Goal: Task Accomplishment & Management: Manage account settings

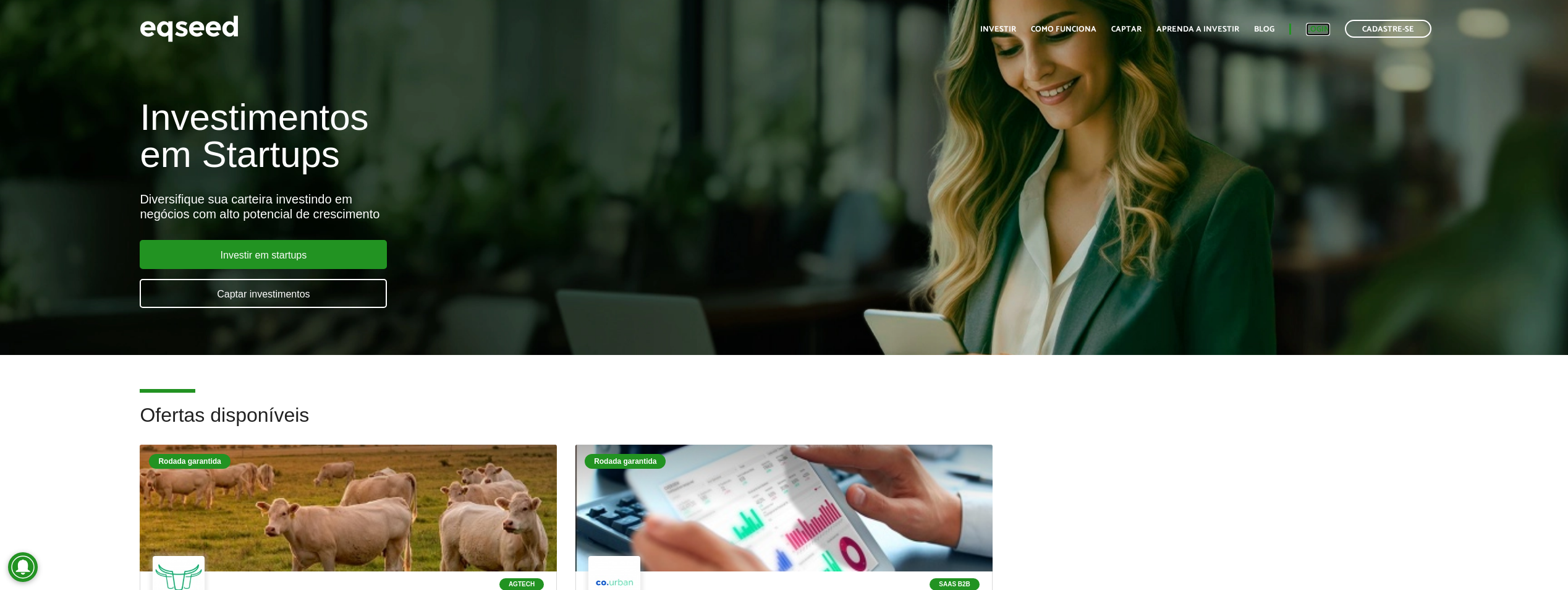
click at [1323, 29] on link "Login" at bounding box center [1318, 29] width 24 height 8
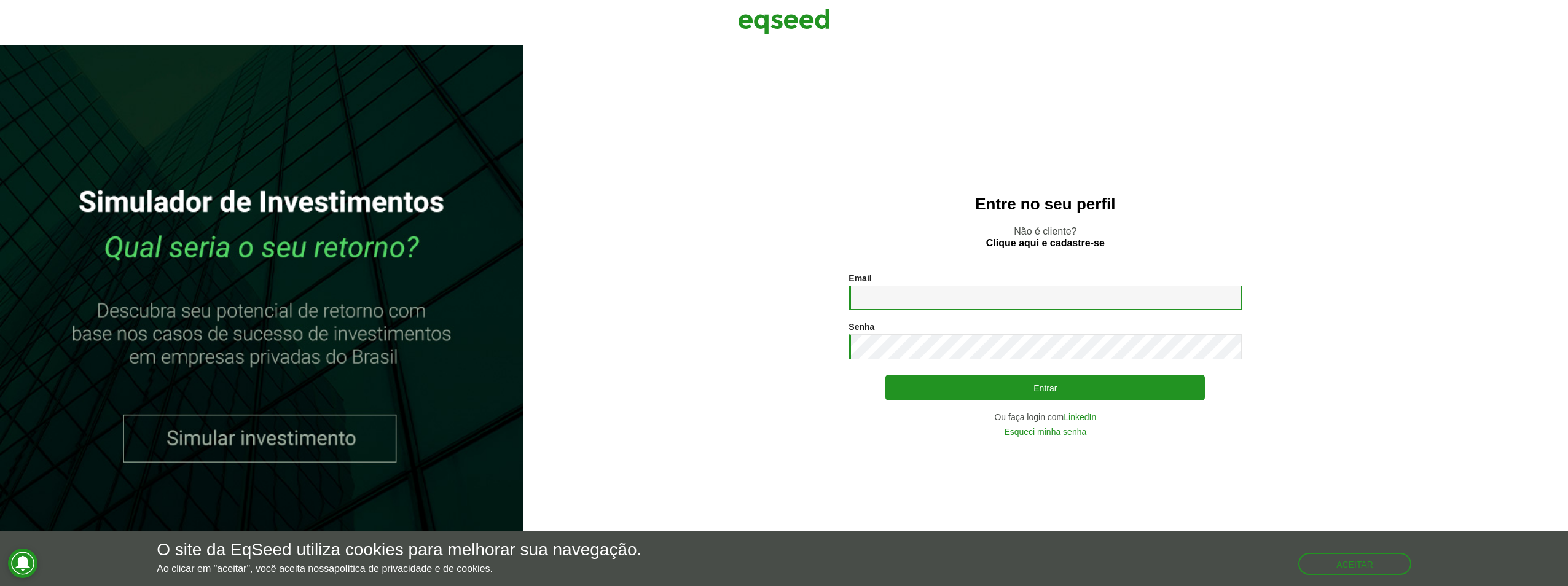
click at [1067, 298] on input "Email *" at bounding box center [1045, 297] width 393 height 24
type input "**********"
click at [886, 375] on button "Entrar" at bounding box center [1045, 387] width 319 height 26
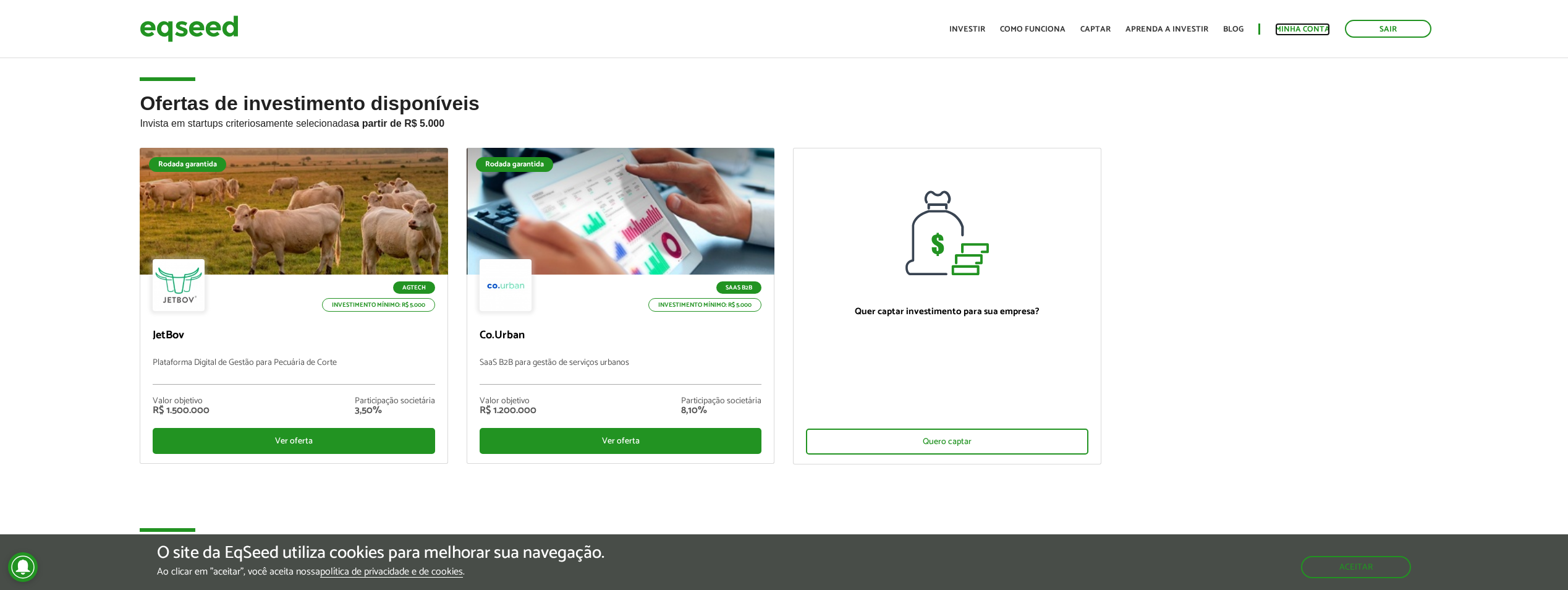
click at [1312, 27] on link "Minha conta" at bounding box center [1303, 29] width 55 height 8
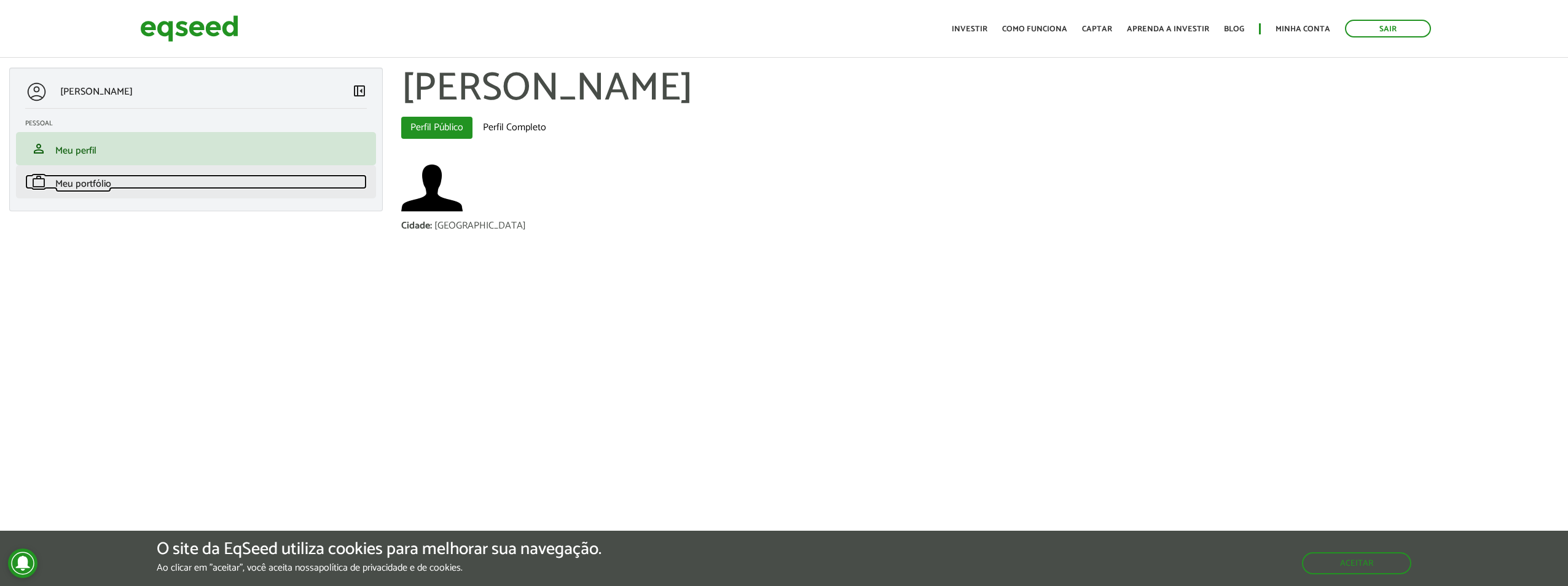
click at [109, 181] on span "Meu portfólio" at bounding box center [83, 184] width 56 height 17
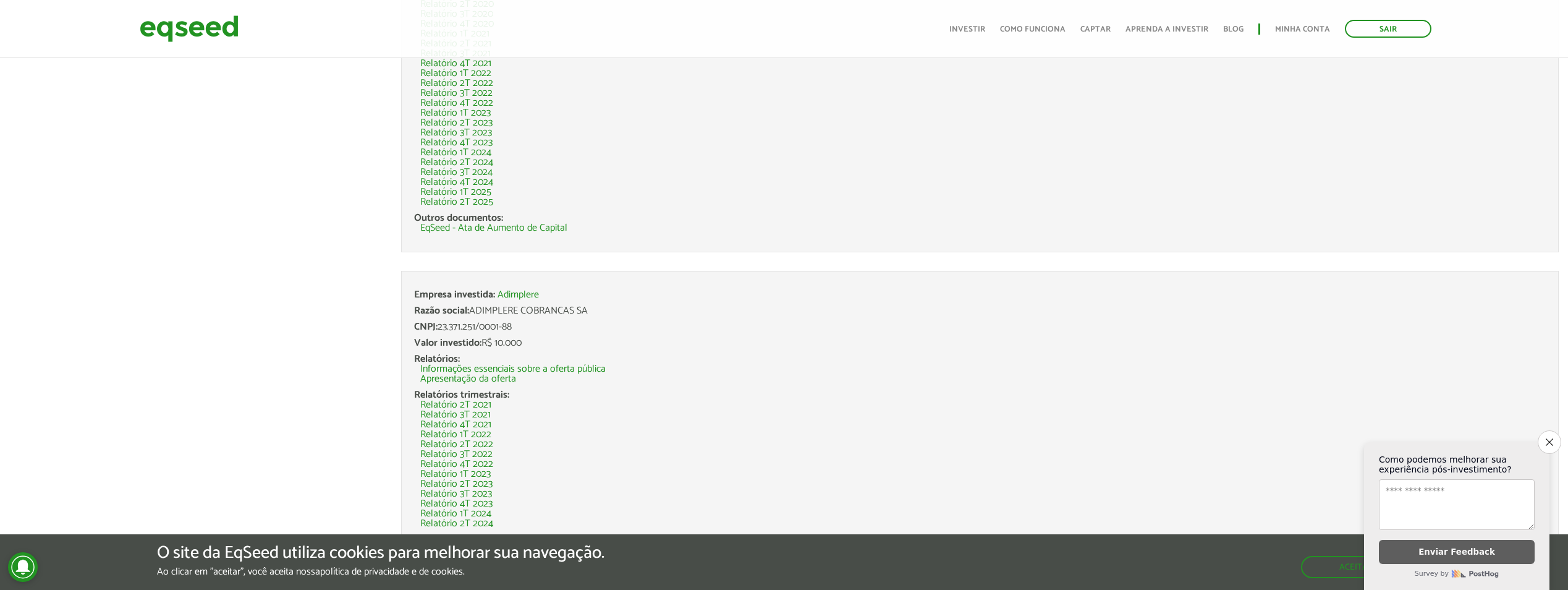
scroll to position [810, 0]
click at [1553, 438] on icon "Close survey" at bounding box center [1549, 441] width 8 height 8
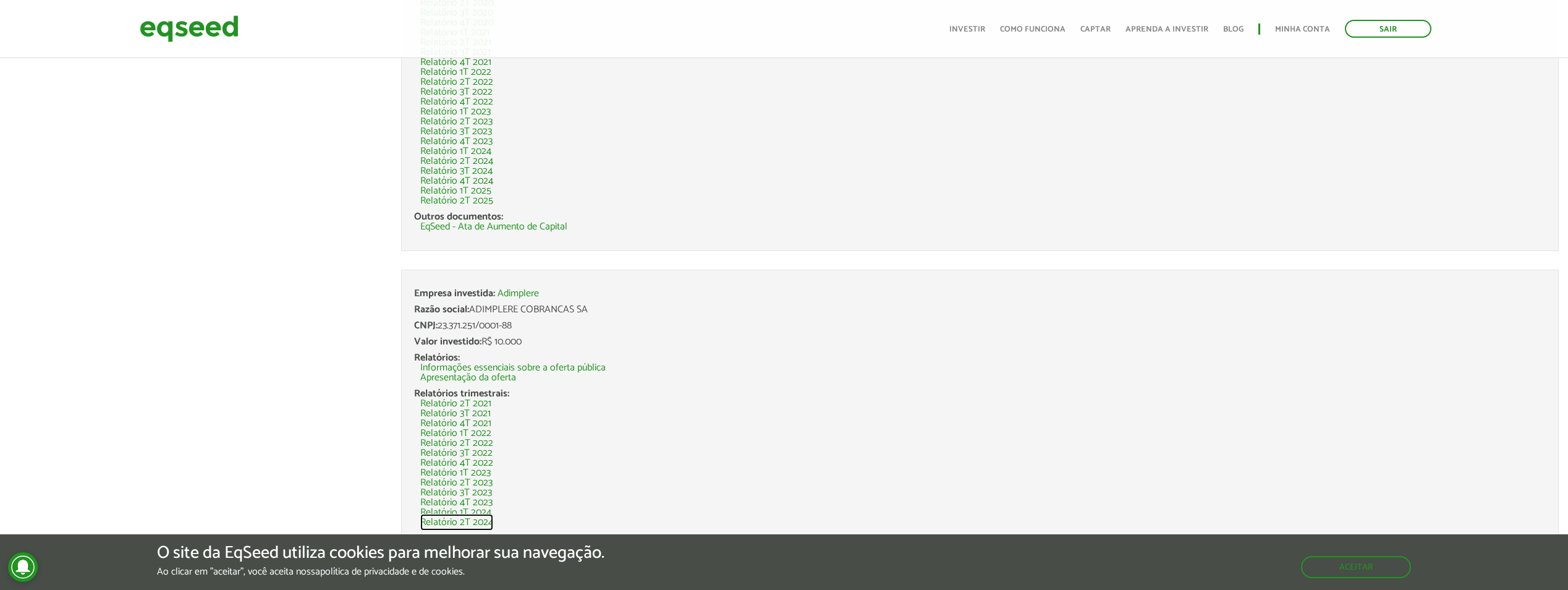
click at [482, 524] on link "Relatório 2T 2024" at bounding box center [457, 522] width 73 height 10
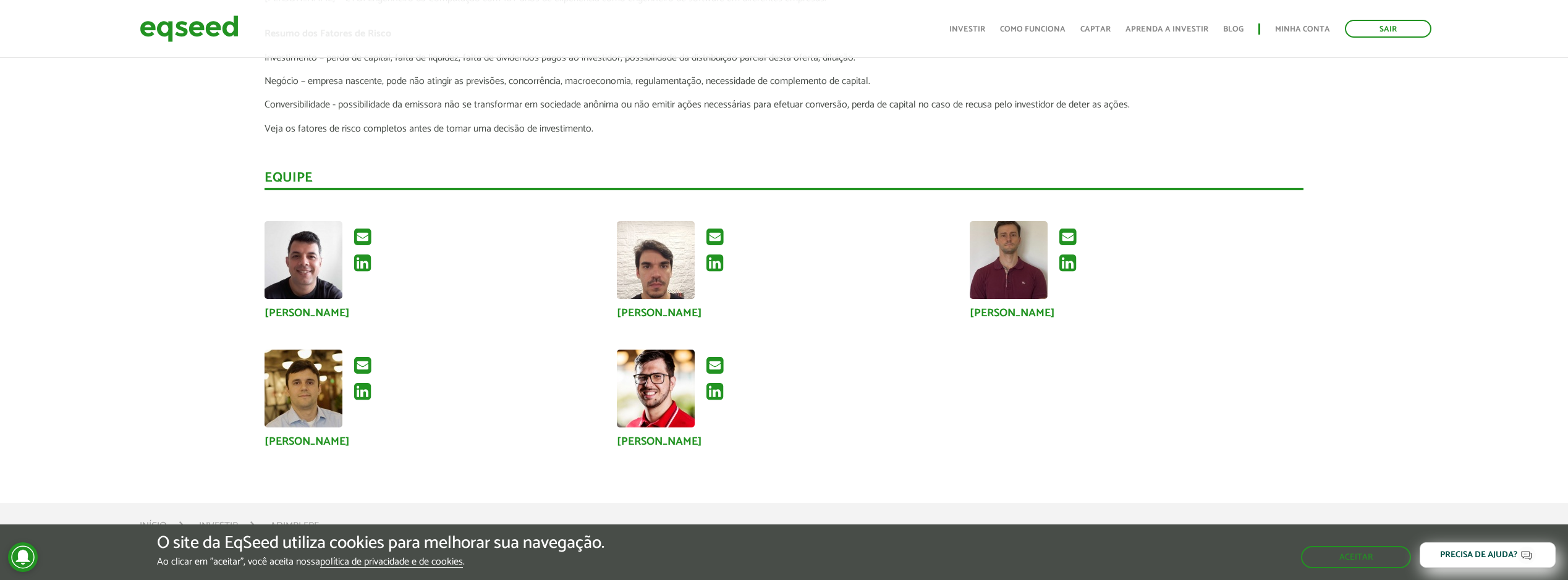
scroll to position [2780, 0]
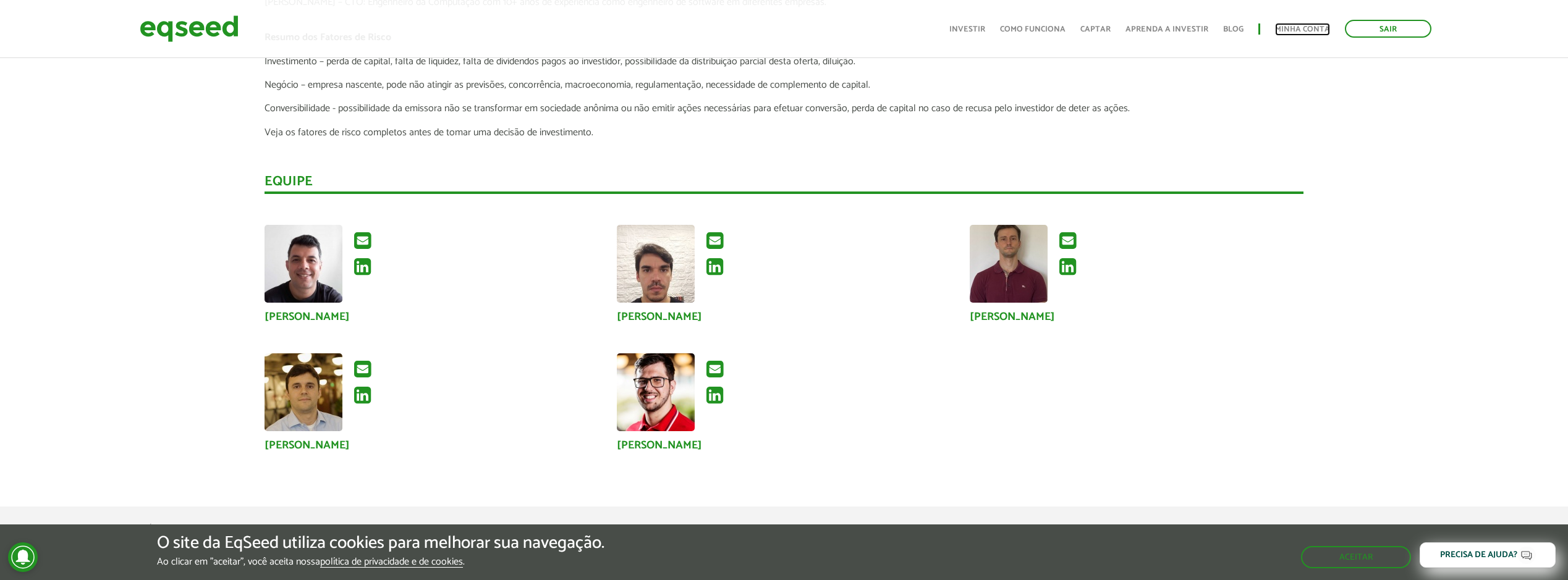
click at [1293, 32] on link "Minha conta" at bounding box center [1303, 29] width 55 height 8
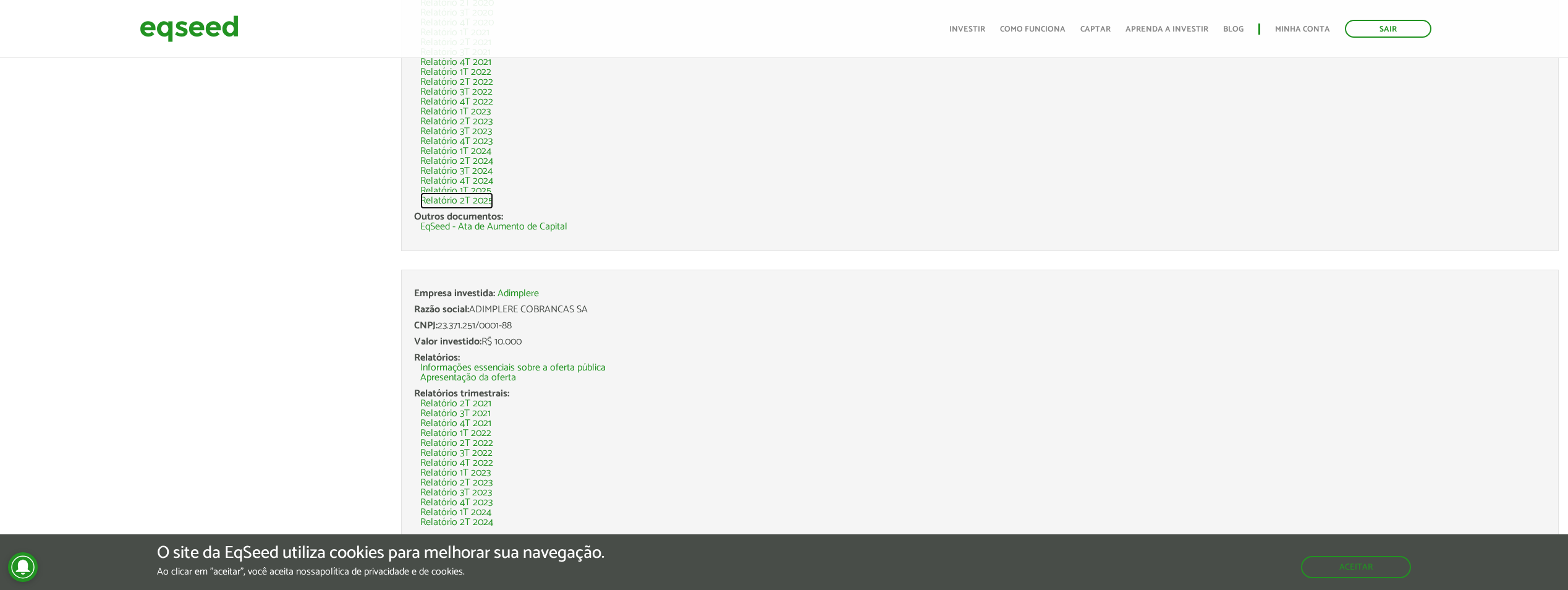
click at [482, 200] on link "Relatório 2T 2025" at bounding box center [457, 200] width 73 height 10
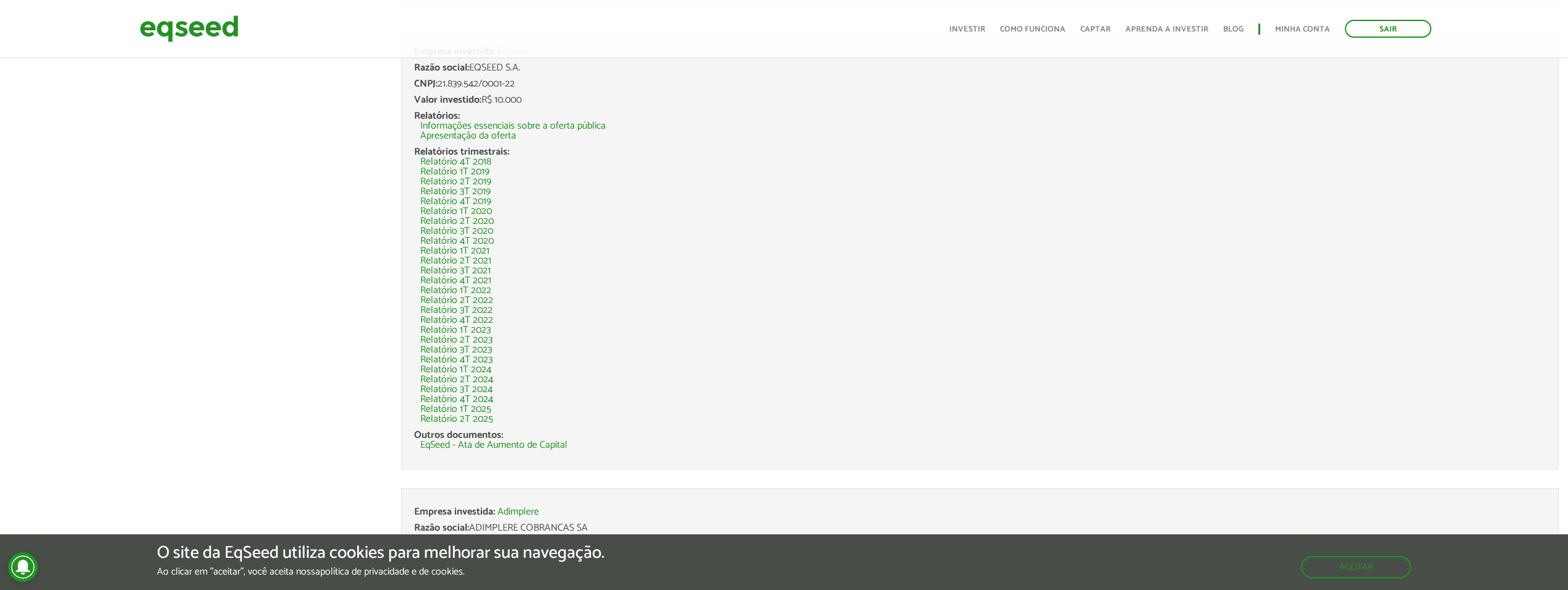
scroll to position [563, 0]
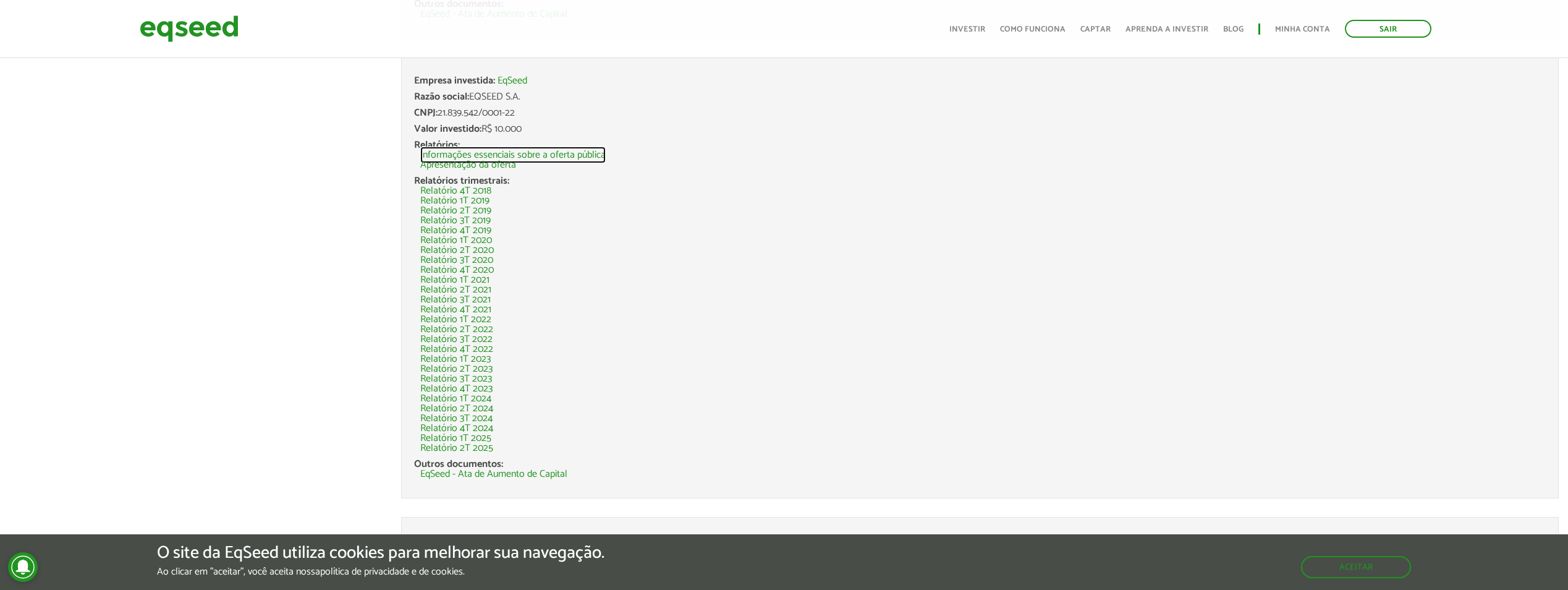
click at [574, 156] on link "Informações essenciais sobre a oferta pública" at bounding box center [513, 155] width 186 height 10
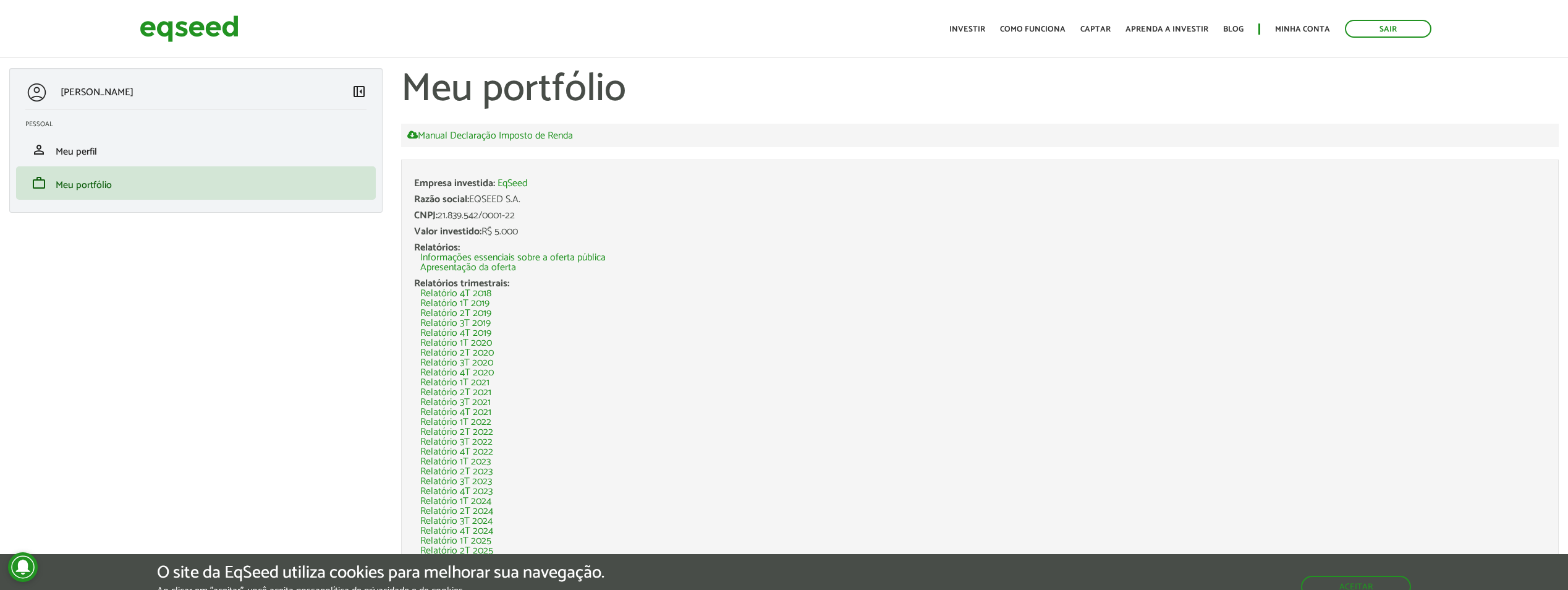
scroll to position [563, 0]
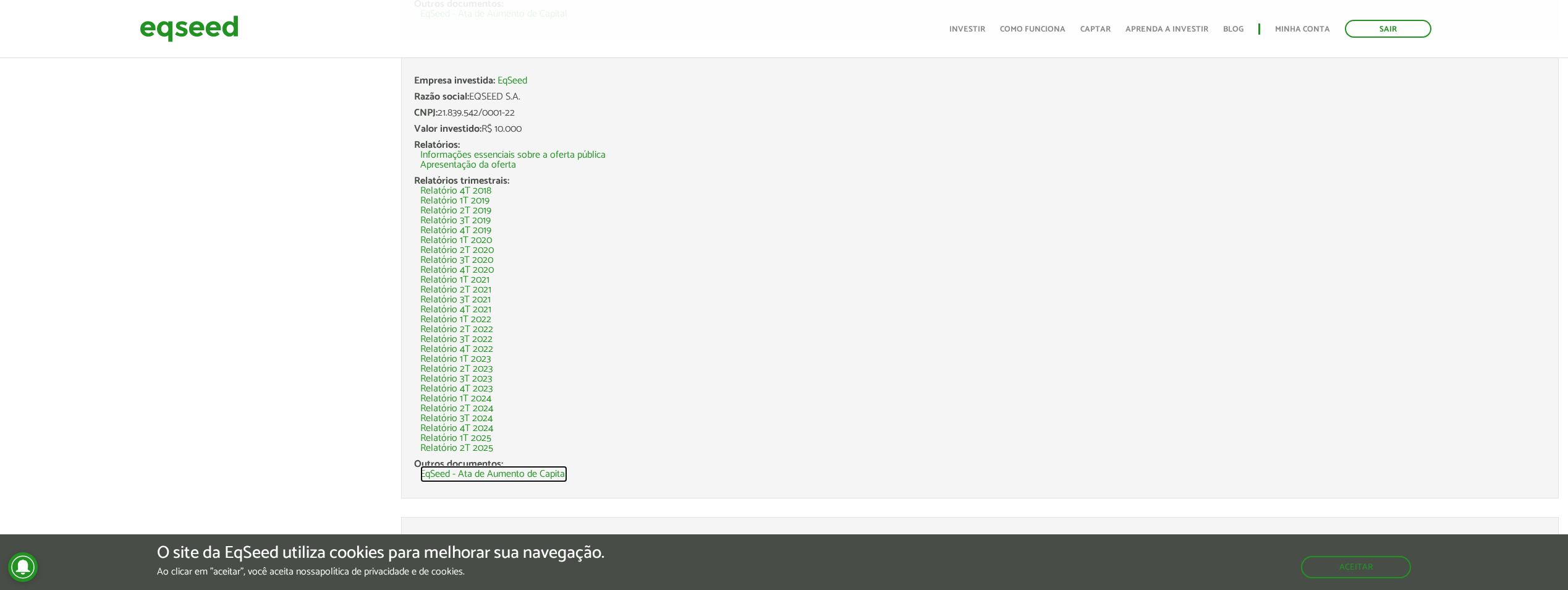
click at [516, 475] on link "EqSeed - Ata de Aumento de Capital" at bounding box center [494, 474] width 147 height 10
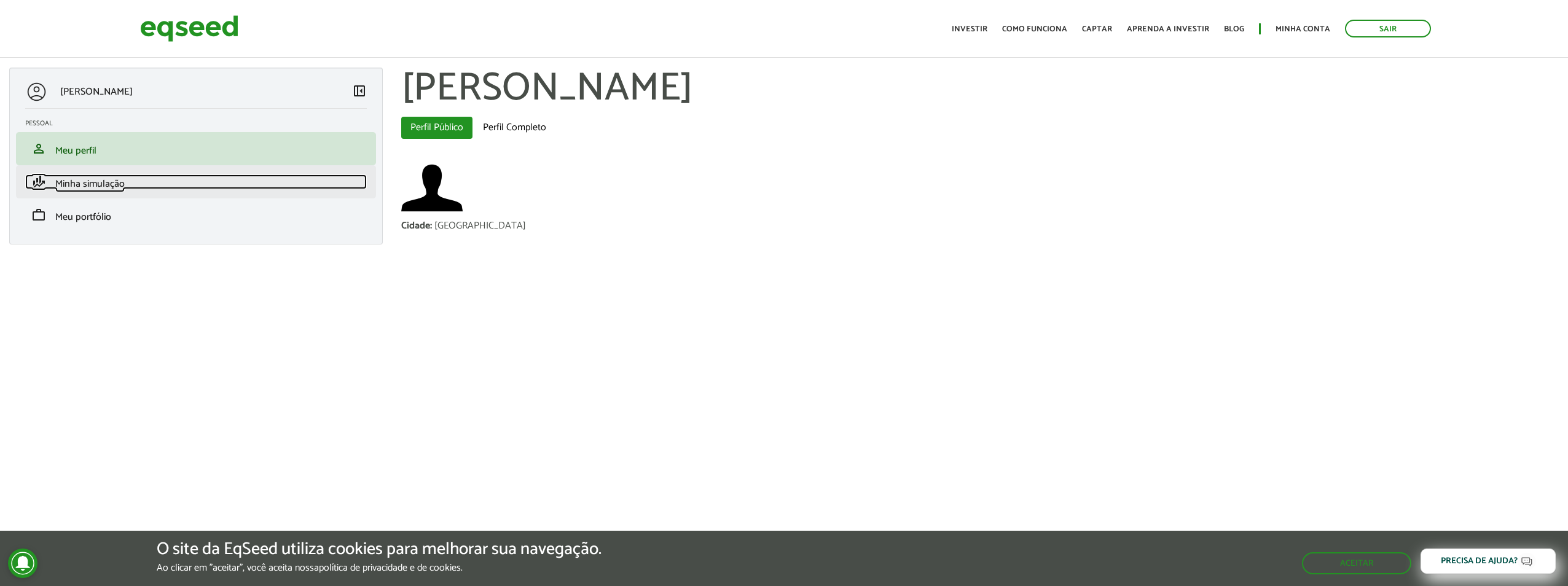
click at [96, 181] on span "Minha simulação" at bounding box center [90, 184] width 70 height 17
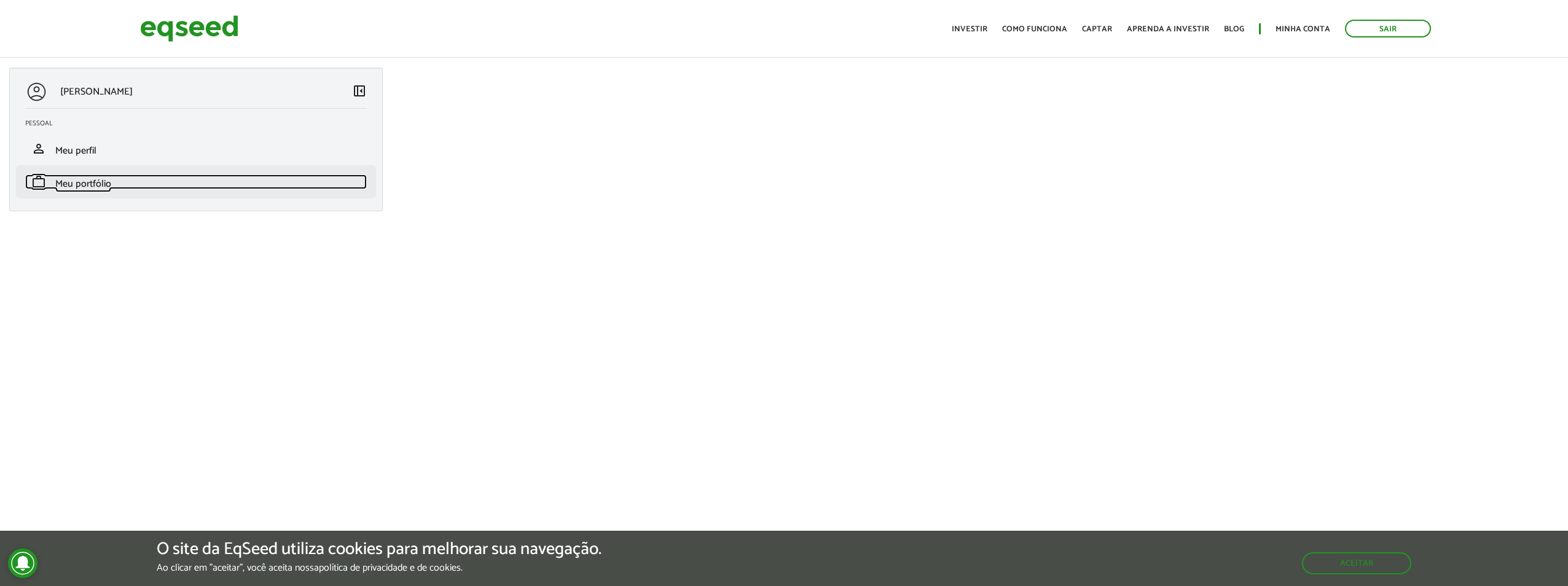
click at [123, 185] on link "work Meu portfólio" at bounding box center [195, 181] width 342 height 15
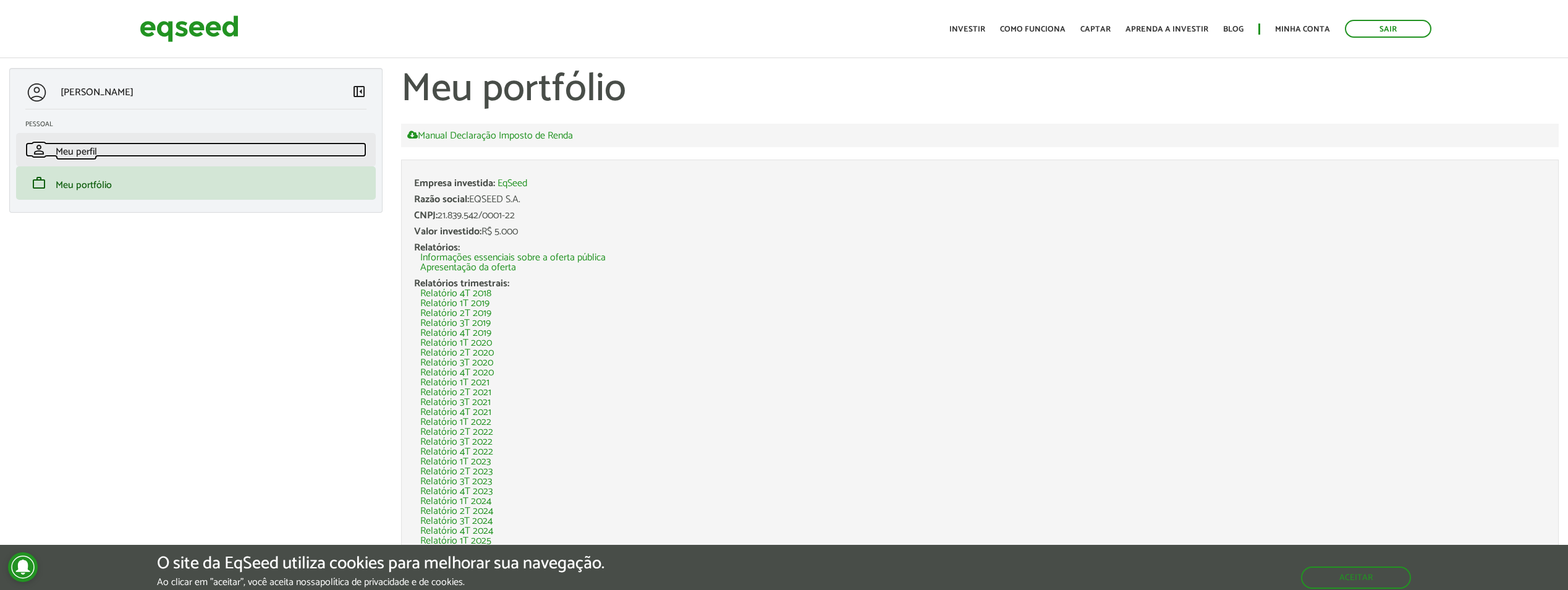
click at [142, 147] on link "person Meu perfil" at bounding box center [195, 150] width 341 height 15
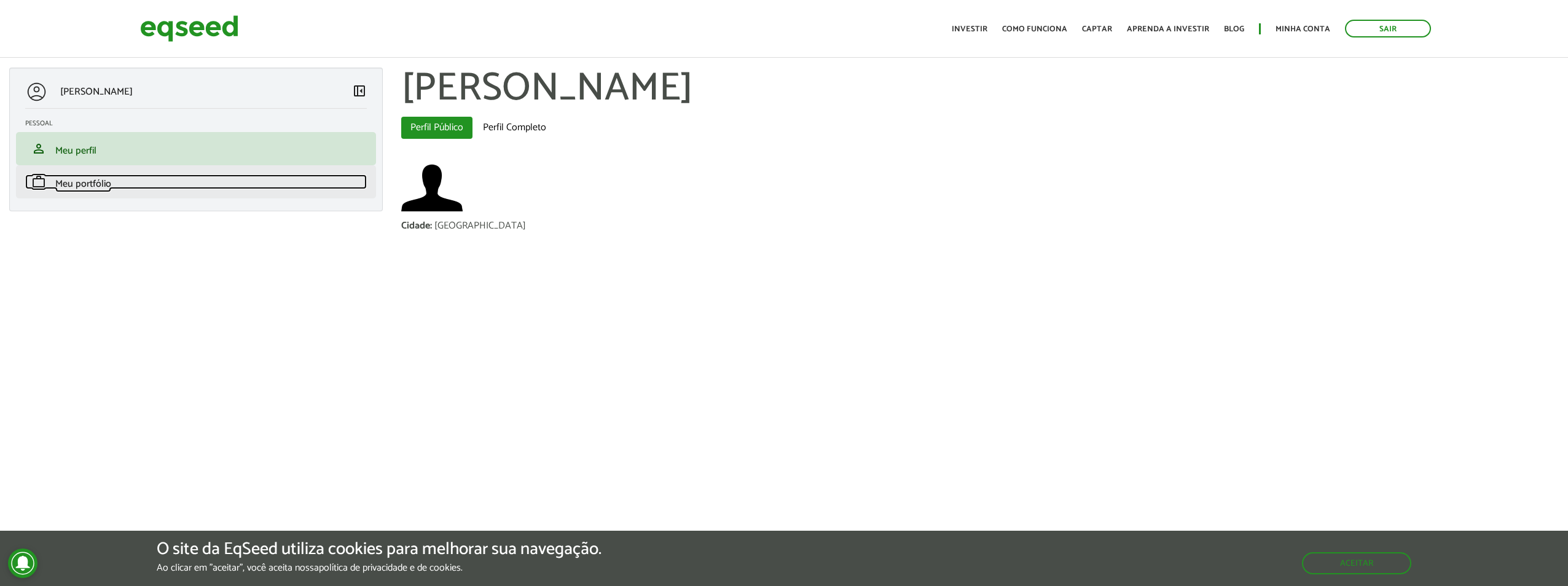
click at [90, 181] on span "Meu portfólio" at bounding box center [83, 184] width 56 height 17
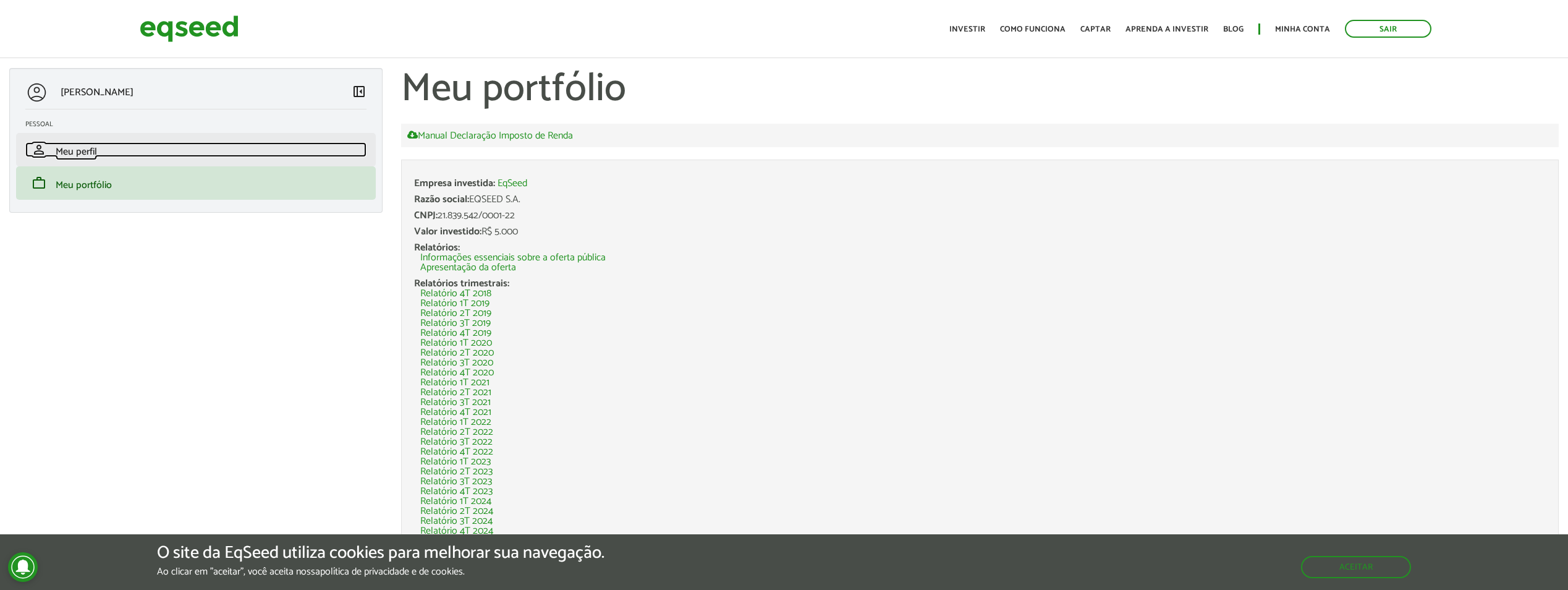
click at [148, 144] on link "person Meu perfil" at bounding box center [195, 150] width 341 height 15
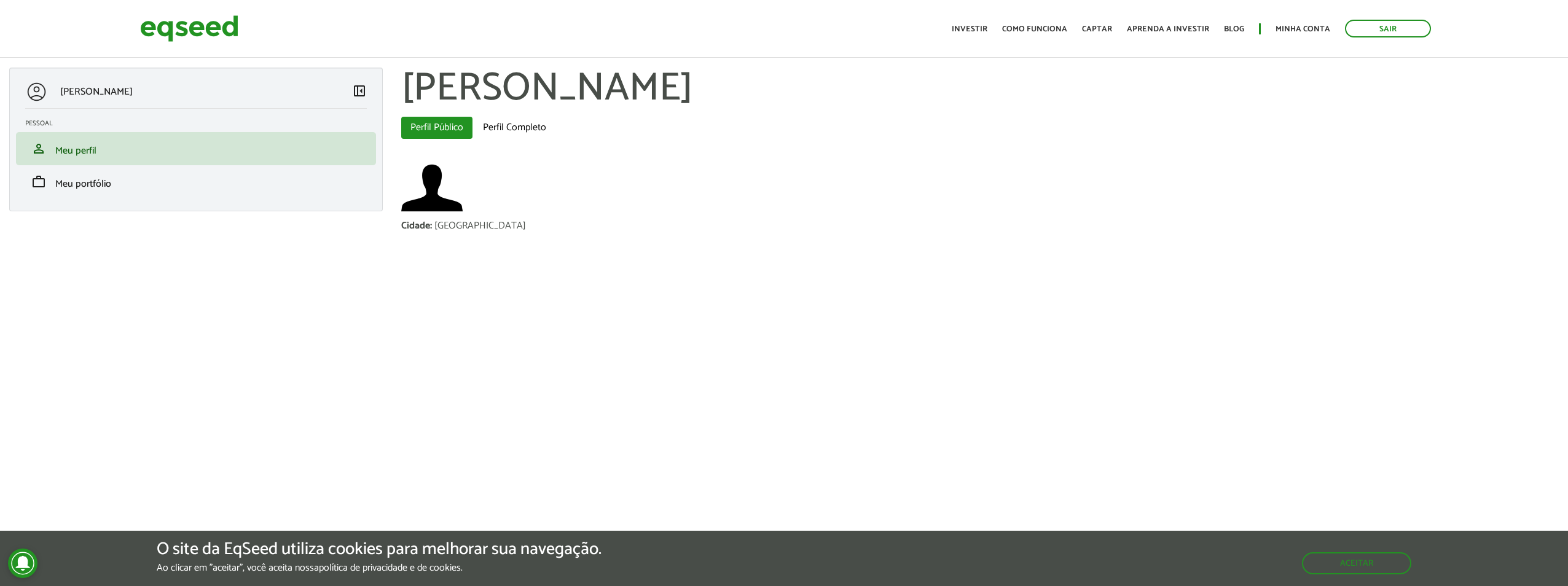
click at [101, 95] on p "[PERSON_NAME]" at bounding box center [96, 92] width 72 height 12
click at [359, 88] on span "left_panel_close" at bounding box center [359, 90] width 15 height 15
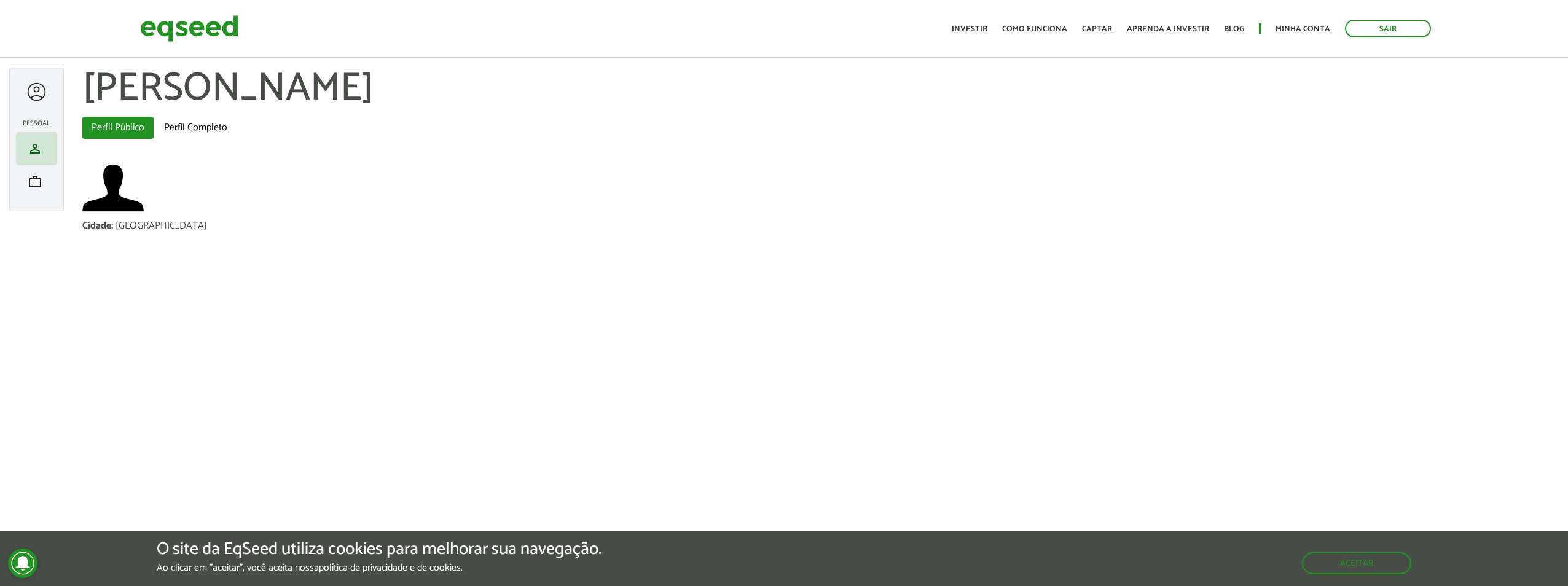
click at [40, 99] on div at bounding box center [36, 91] width 23 height 23
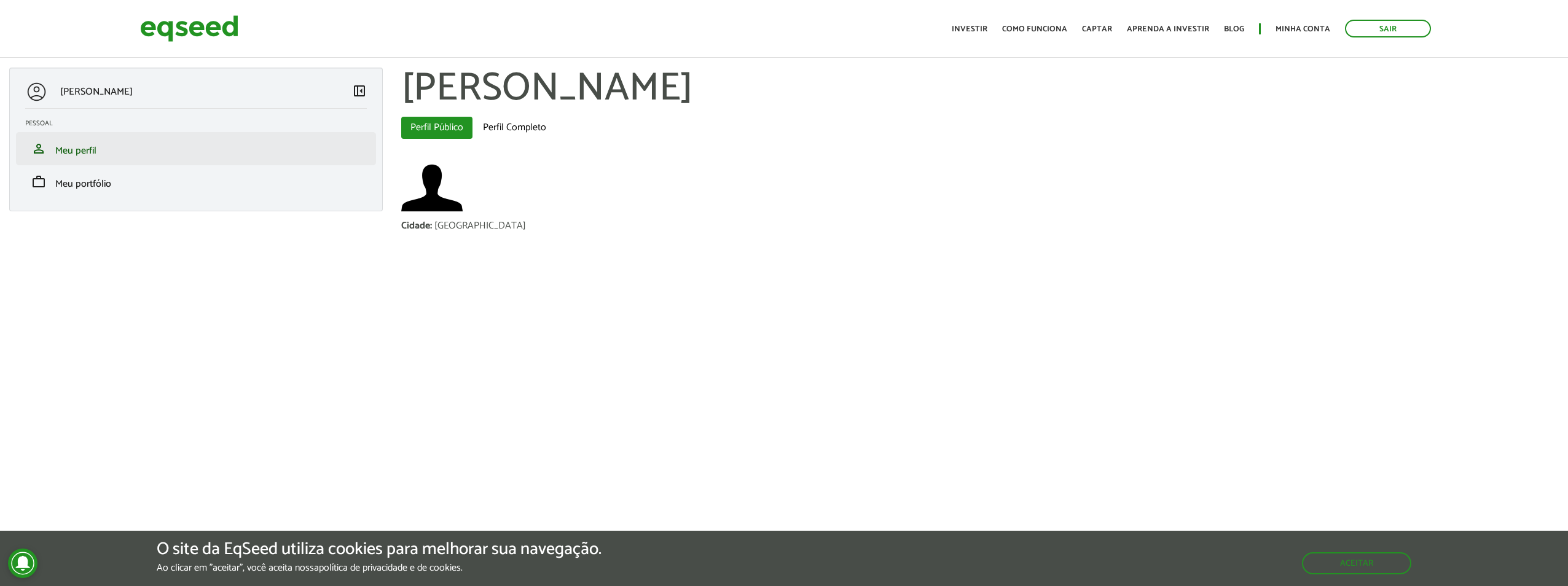
click at [103, 132] on li "person Meu perfil" at bounding box center [196, 148] width 360 height 33
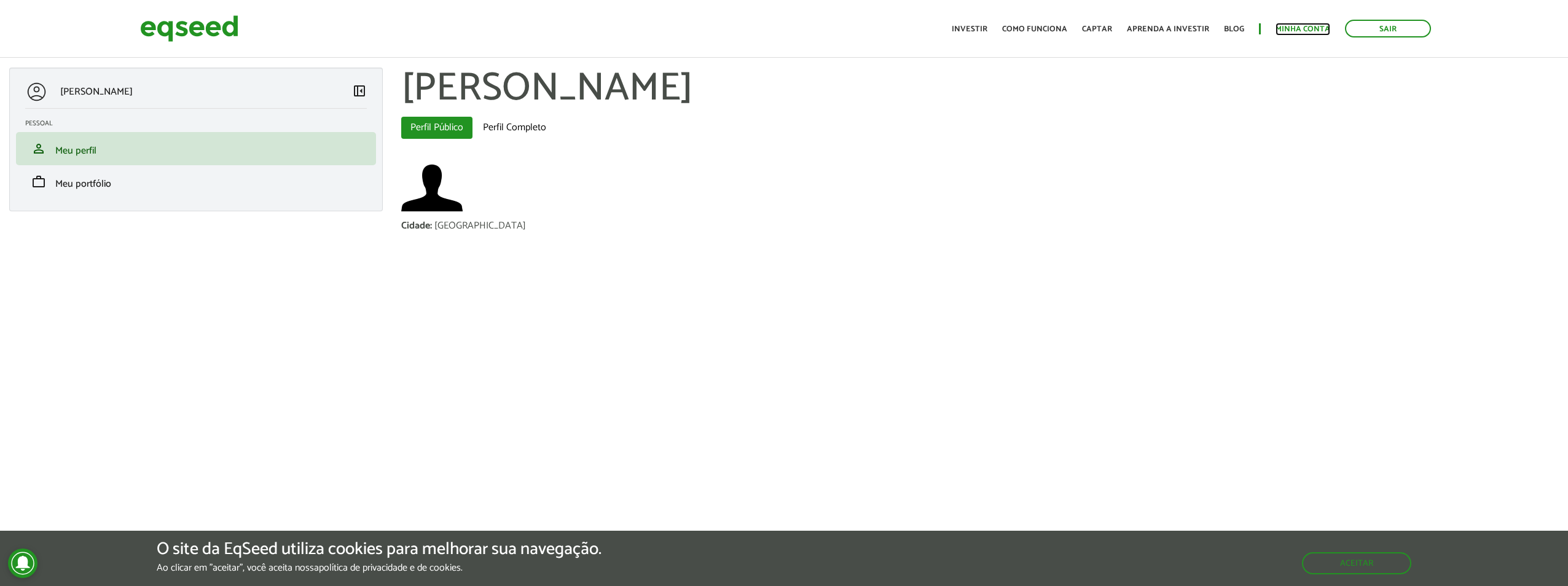
click at [1308, 31] on link "Minha conta" at bounding box center [1303, 29] width 55 height 8
click at [499, 124] on link "Perfil Completo" at bounding box center [515, 127] width 82 height 22
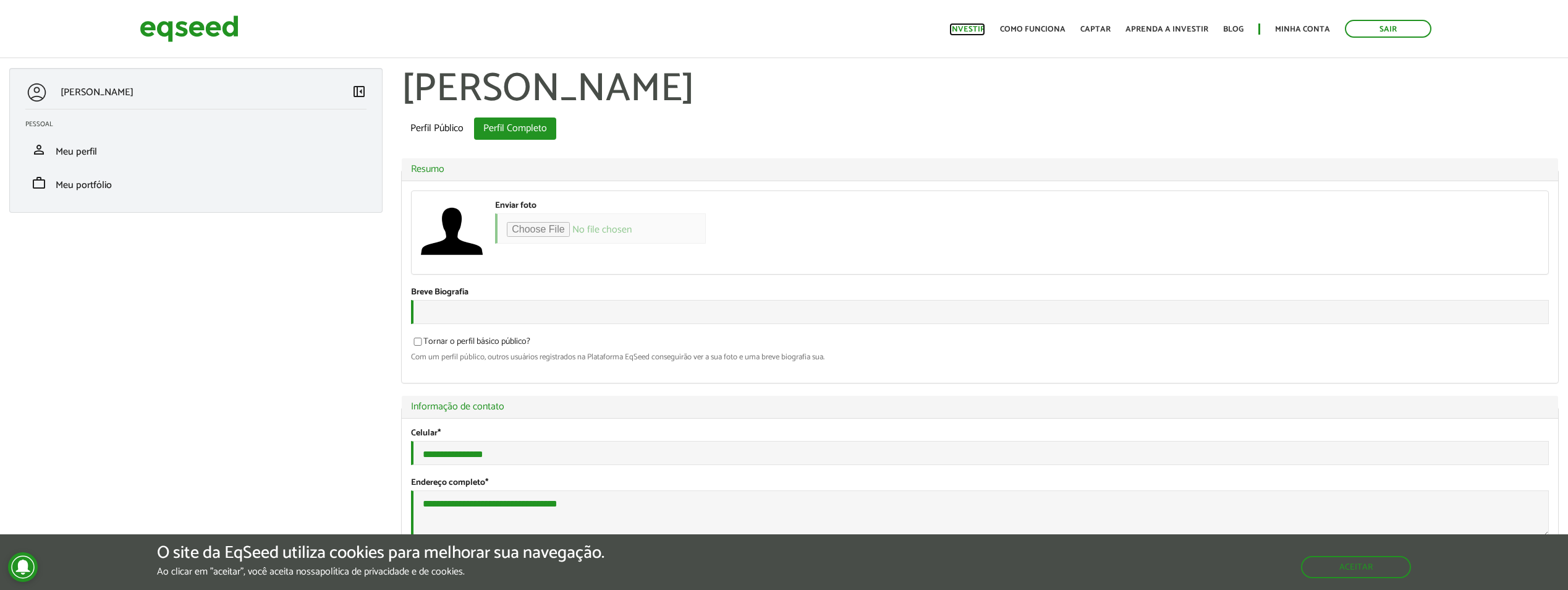
click at [971, 25] on link "Investir" at bounding box center [967, 29] width 36 height 8
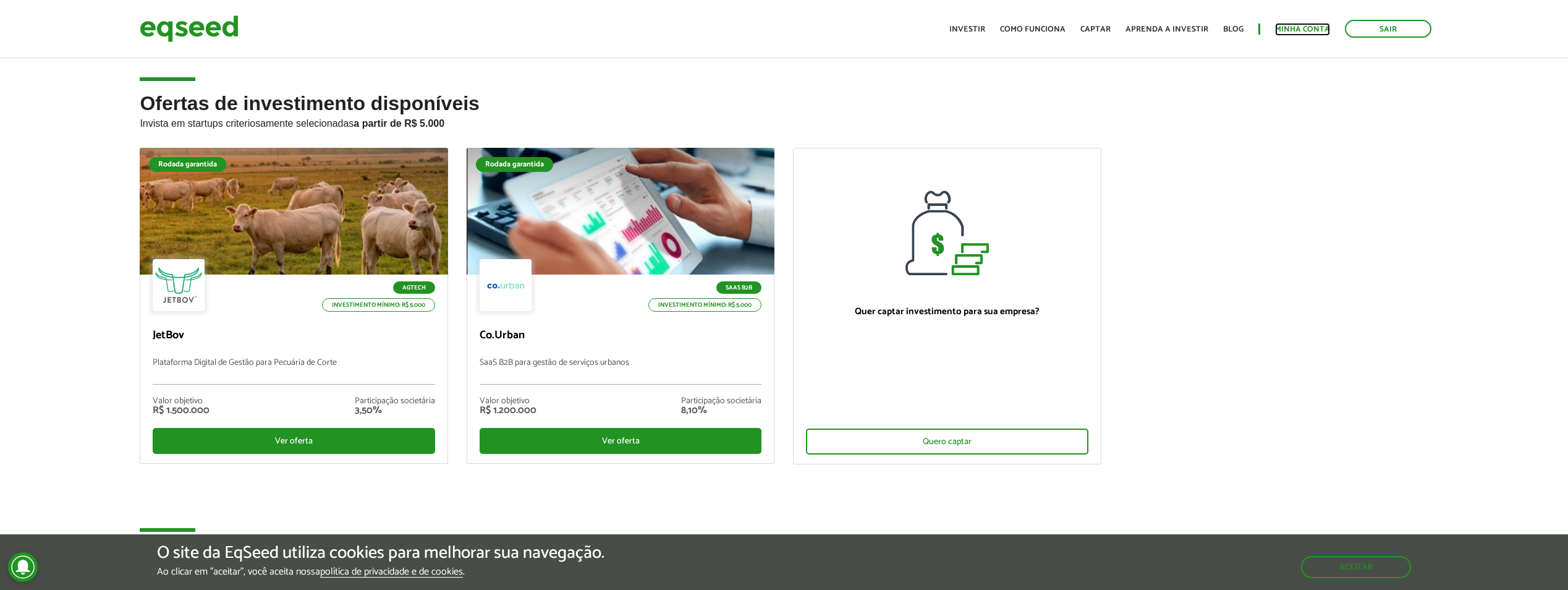
click at [1298, 25] on link "Minha conta" at bounding box center [1303, 29] width 55 height 8
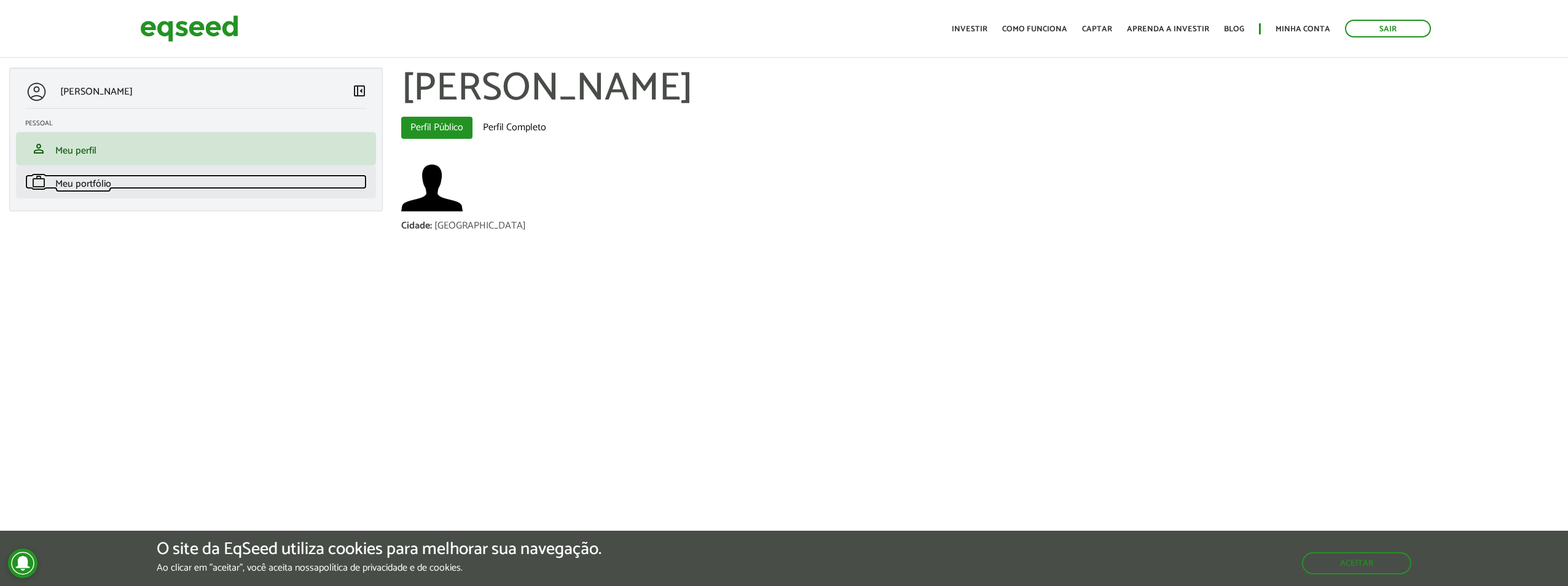
click at [40, 181] on span "work" at bounding box center [39, 181] width 15 height 15
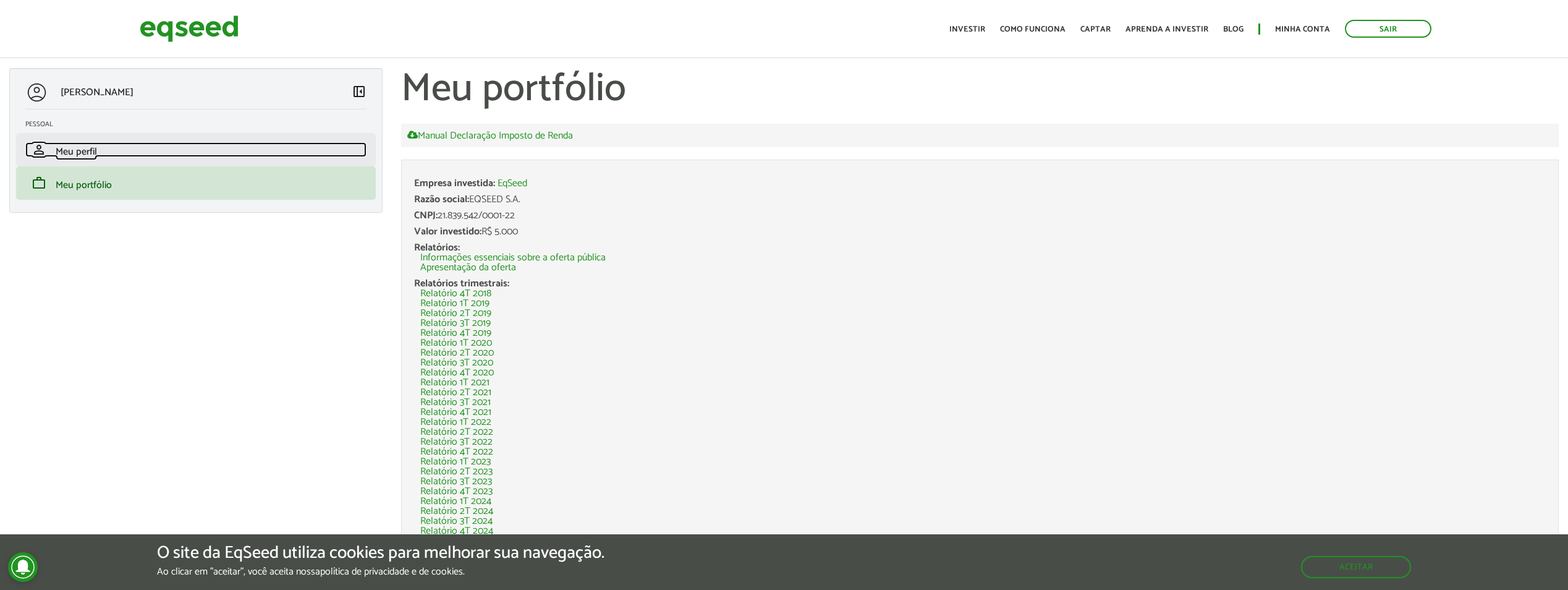
click at [48, 154] on link "person Meu perfil" at bounding box center [195, 150] width 341 height 15
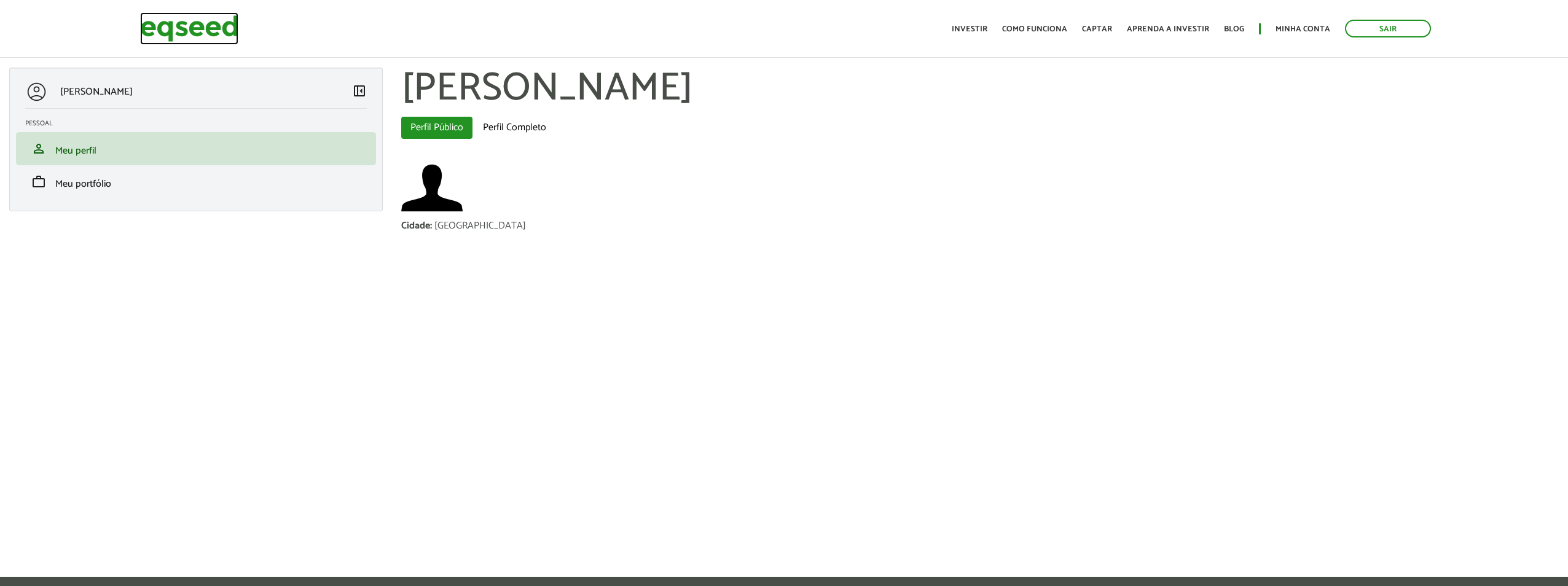
click at [175, 31] on img at bounding box center [189, 29] width 98 height 32
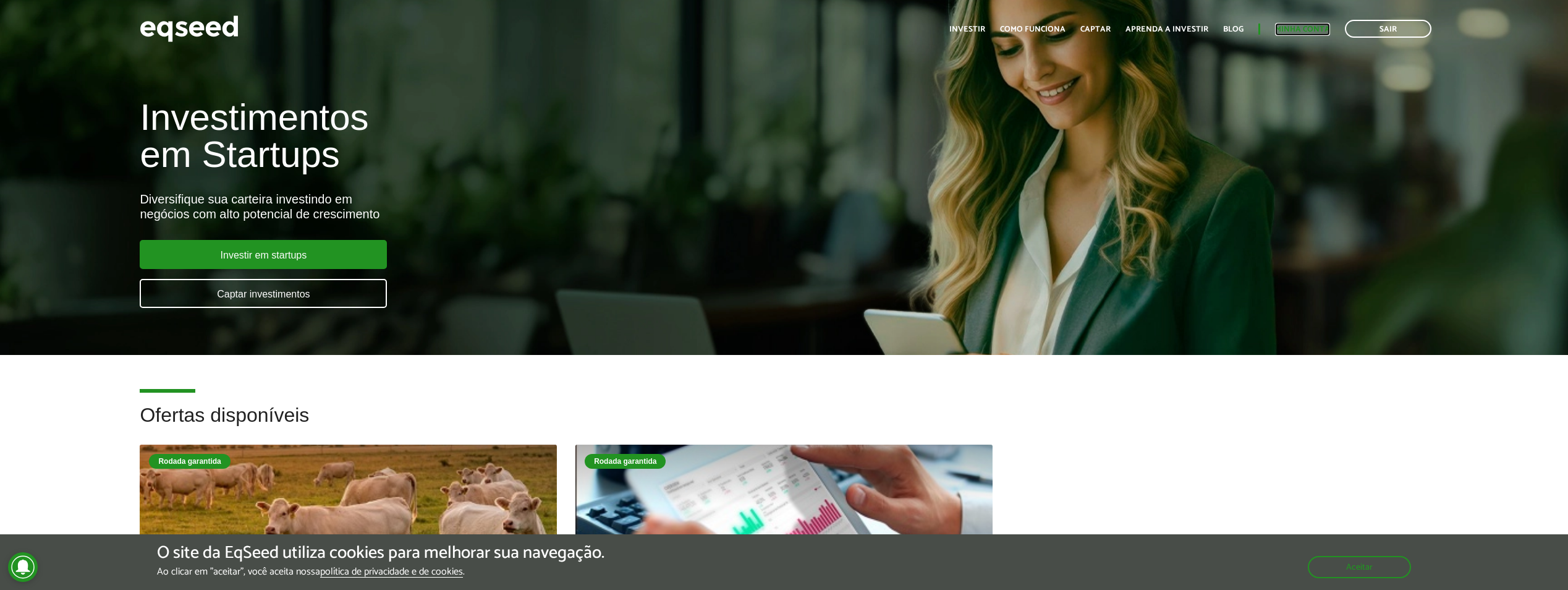
click at [1287, 28] on link "Minha conta" at bounding box center [1303, 29] width 55 height 8
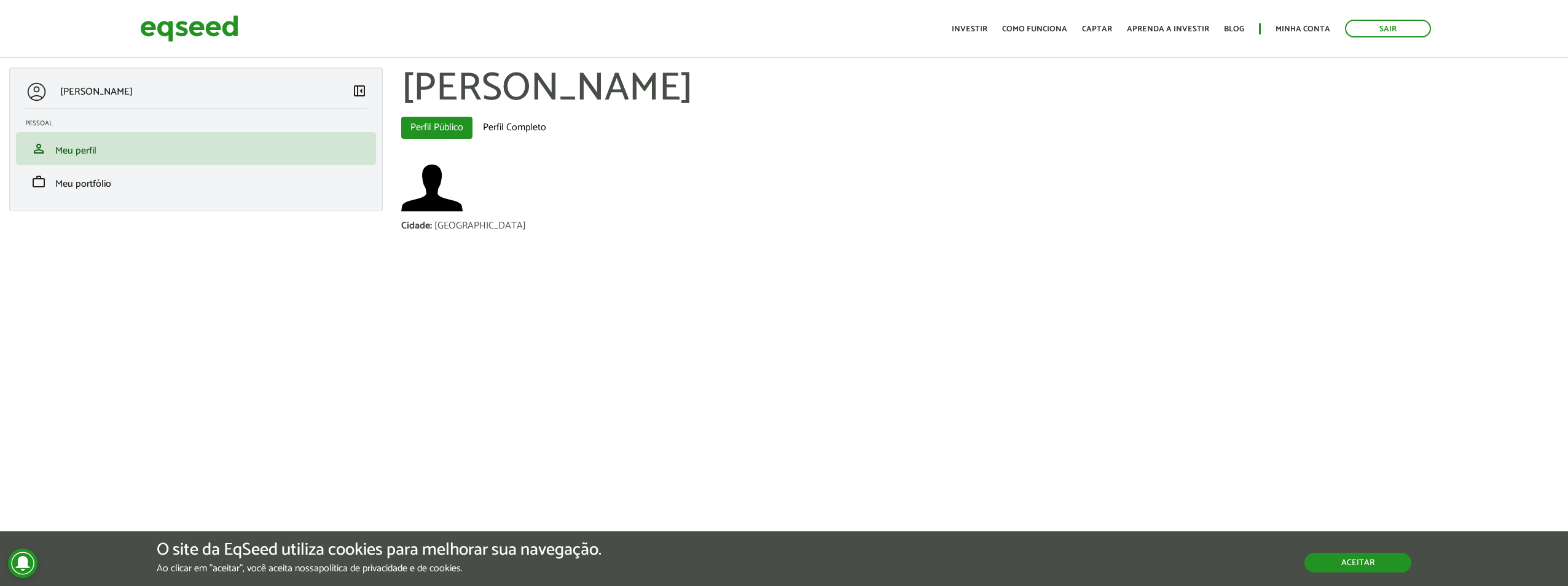
click at [1368, 571] on button "Aceitar" at bounding box center [1358, 562] width 107 height 20
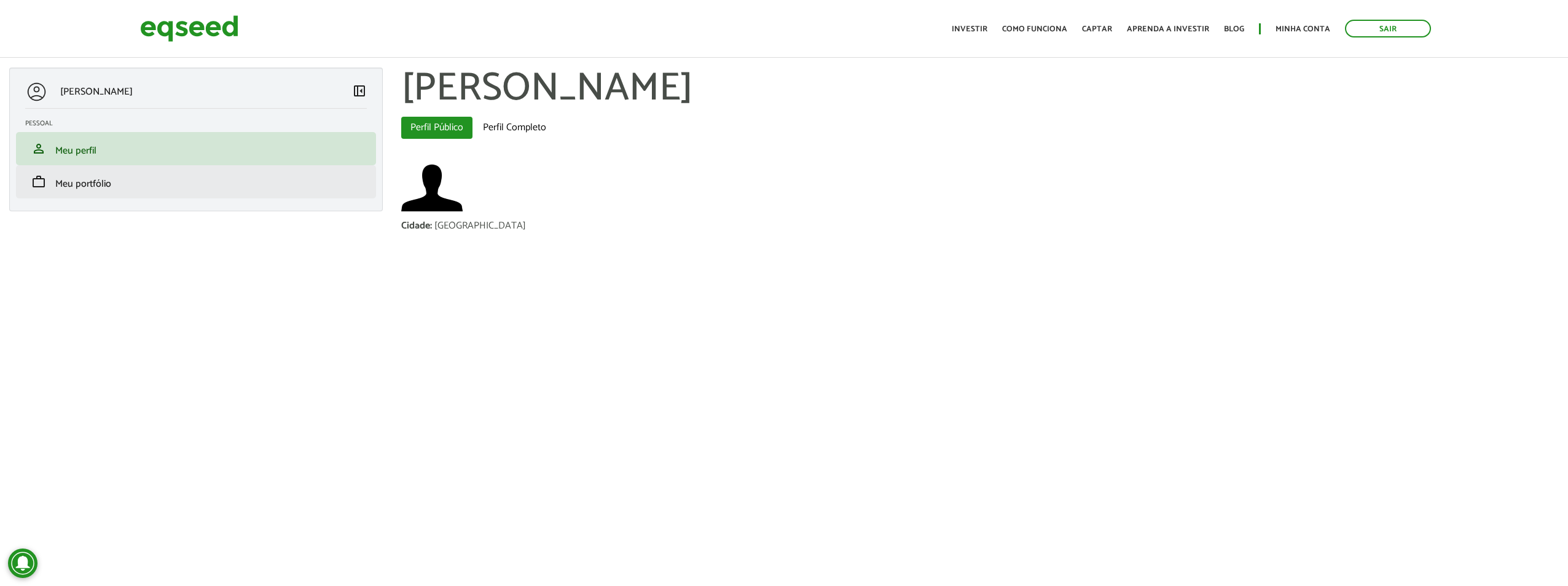
click at [90, 193] on li "work Meu portfólio" at bounding box center [196, 181] width 360 height 33
click at [91, 179] on span "Meu portfólio" at bounding box center [83, 184] width 56 height 17
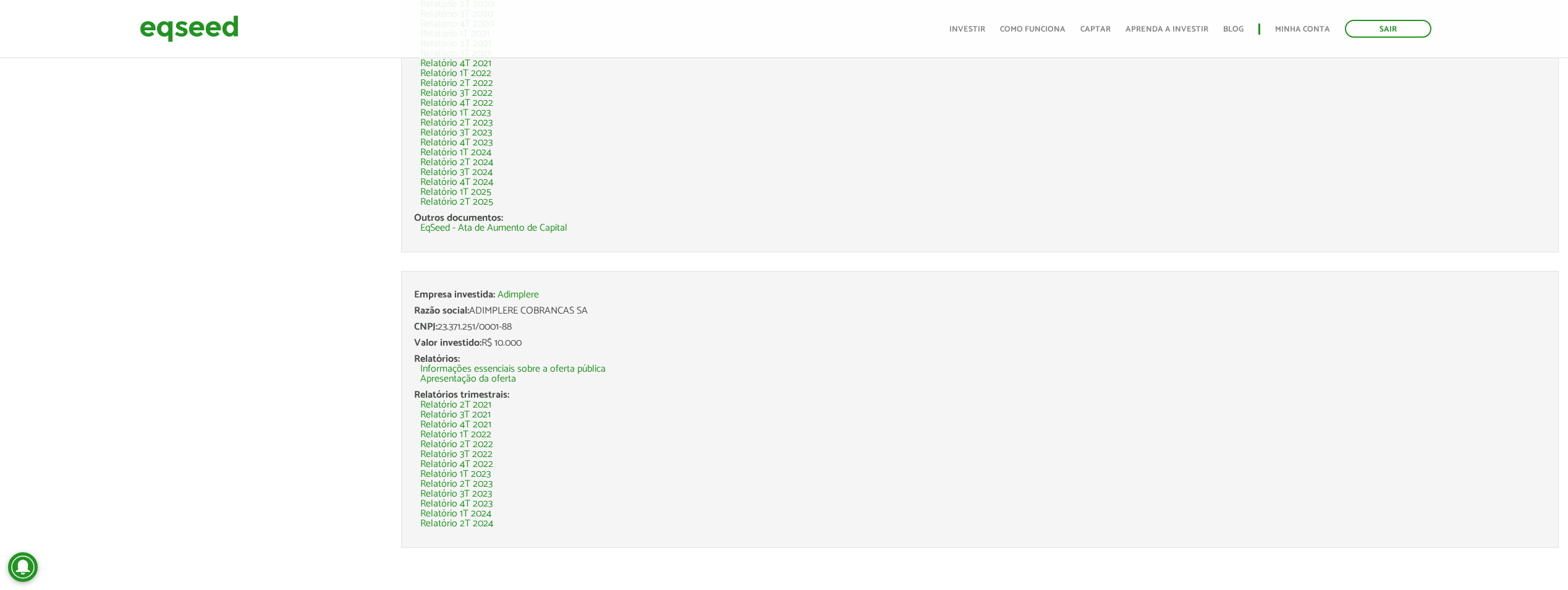
scroll to position [810, 0]
